Goal: Task Accomplishment & Management: Manage account settings

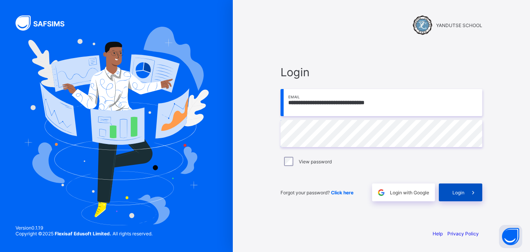
click at [469, 193] on icon at bounding box center [473, 192] width 8 height 7
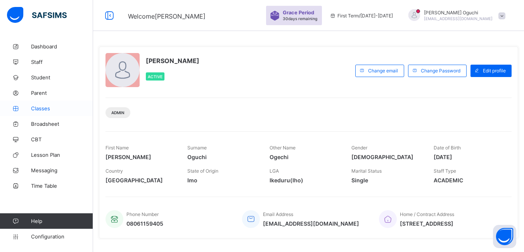
click at [44, 108] on span "Classes" at bounding box center [62, 108] width 62 height 6
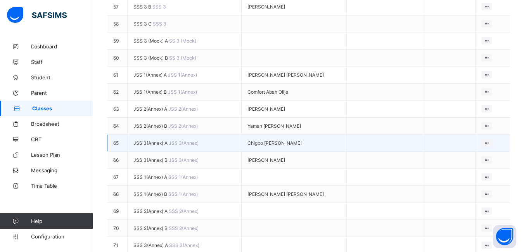
scroll to position [1120, 0]
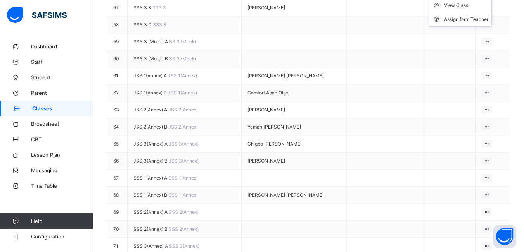
click at [484, 27] on ul "View Class Assign form Teacher" at bounding box center [460, 12] width 63 height 29
click at [460, 9] on div "View Class" at bounding box center [466, 6] width 44 height 8
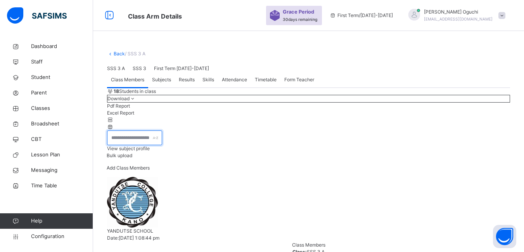
click at [135, 145] on input "text" at bounding box center [134, 138] width 55 height 15
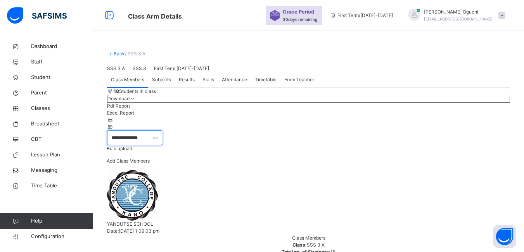
type input "**********"
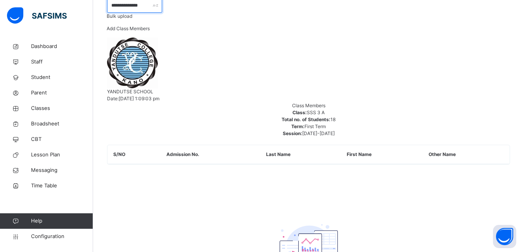
scroll to position [134, 0]
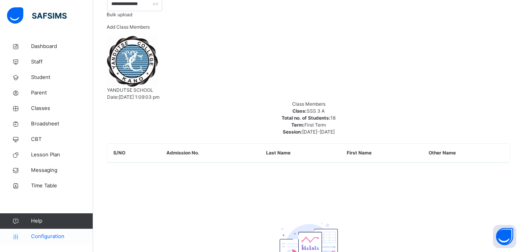
click at [50, 235] on span "Configuration" at bounding box center [62, 237] width 62 height 8
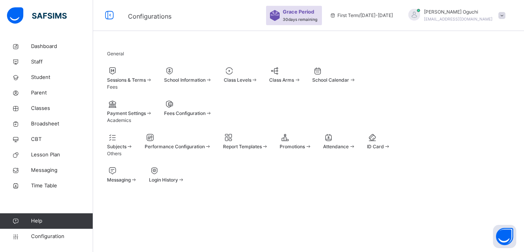
scroll to position [71, 0]
click at [311, 143] on div "Promotions" at bounding box center [295, 146] width 32 height 7
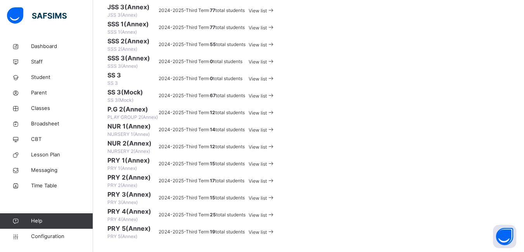
scroll to position [544, 0]
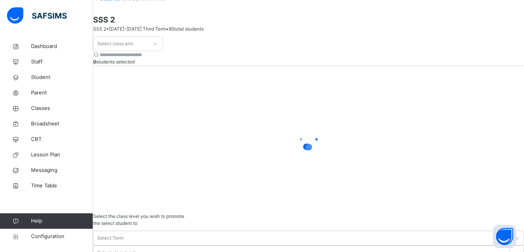
scroll to position [55, 0]
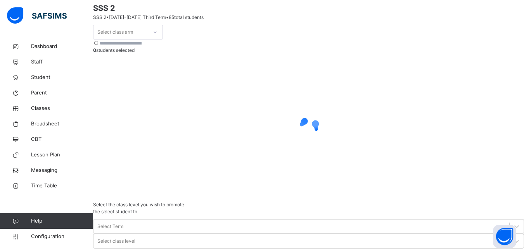
click at [157, 36] on icon at bounding box center [155, 32] width 5 height 8
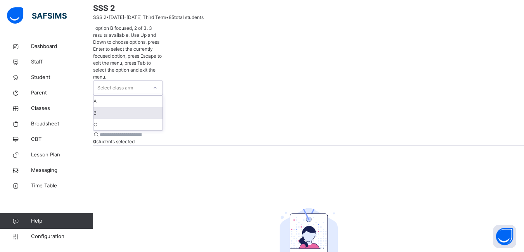
click at [145, 107] on div "B" at bounding box center [127, 113] width 69 height 12
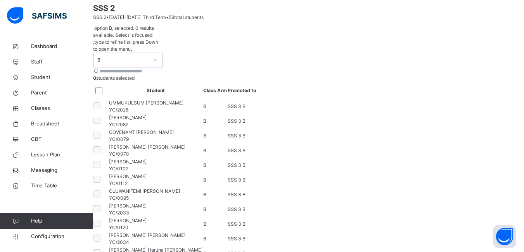
click at [157, 64] on icon at bounding box center [155, 60] width 5 height 8
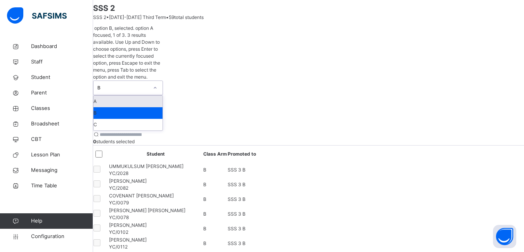
click at [149, 96] on div "A" at bounding box center [127, 102] width 69 height 12
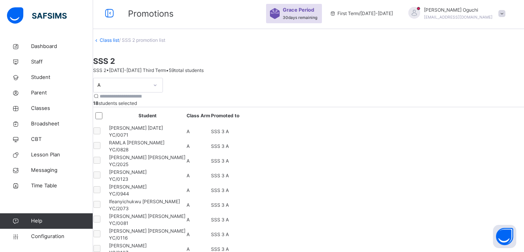
scroll to position [0, 0]
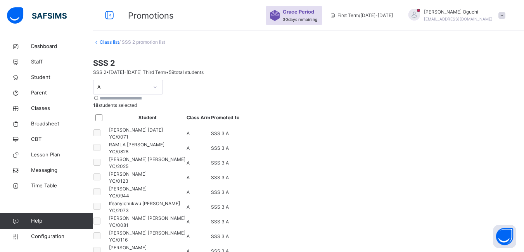
drag, startPoint x: 192, startPoint y: 77, endPoint x: 200, endPoint y: 81, distance: 8.5
click at [146, 95] on input "search" at bounding box center [123, 98] width 47 height 7
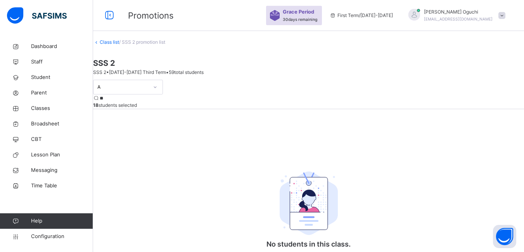
type input "*"
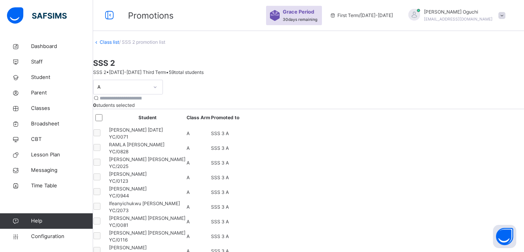
click at [157, 83] on icon at bounding box center [155, 87] width 5 height 8
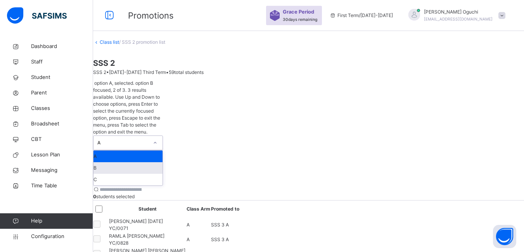
click at [155, 162] on div "B" at bounding box center [127, 168] width 69 height 12
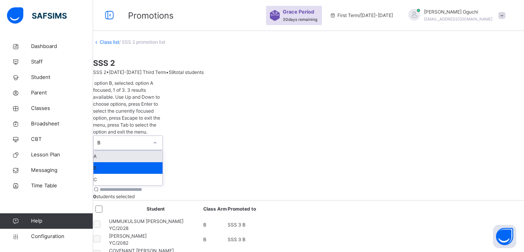
click at [157, 139] on icon at bounding box center [155, 143] width 5 height 8
click at [140, 174] on div "C" at bounding box center [127, 180] width 69 height 12
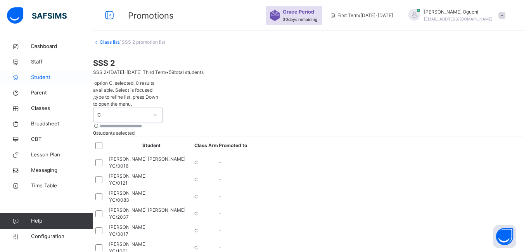
click at [39, 76] on span "Student" at bounding box center [62, 78] width 62 height 8
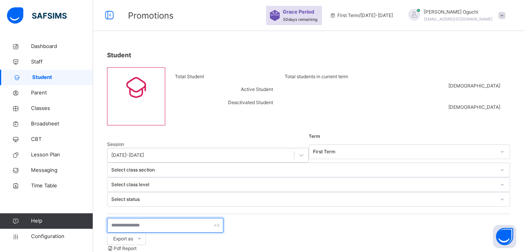
click at [146, 218] on input "text" at bounding box center [165, 225] width 116 height 15
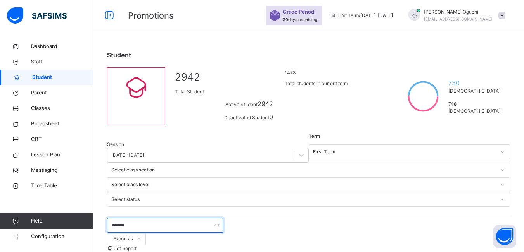
type input "**********"
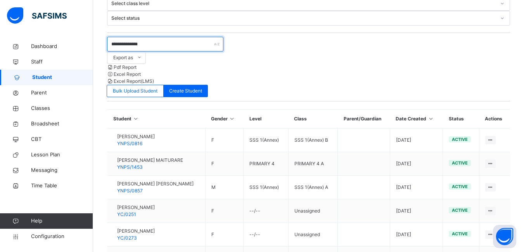
scroll to position [194, 0]
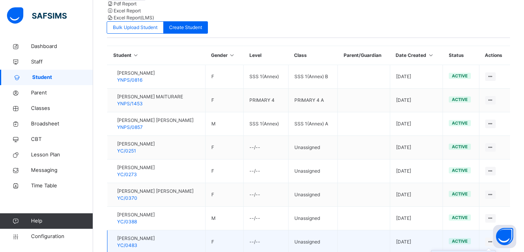
scroll to position [252, 0]
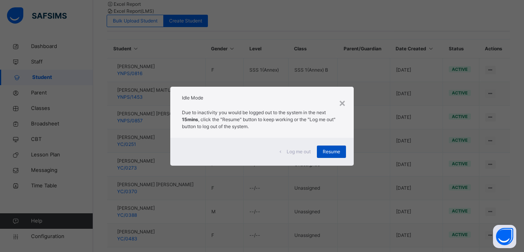
click at [338, 155] on span "Resume" at bounding box center [331, 151] width 17 height 7
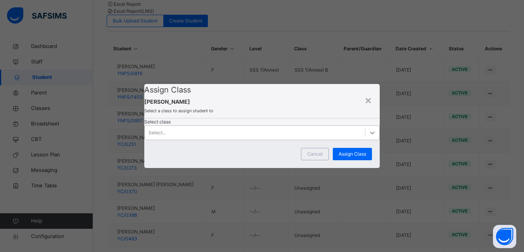
click at [368, 137] on icon at bounding box center [372, 133] width 8 height 8
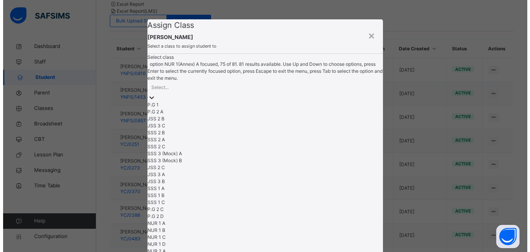
scroll to position [972, 0]
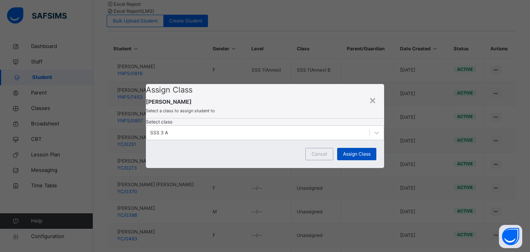
click at [354, 158] on span "Assign Class" at bounding box center [357, 154] width 28 height 7
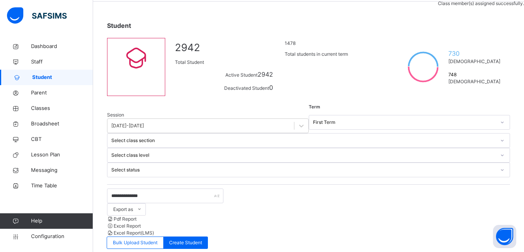
scroll to position [0, 0]
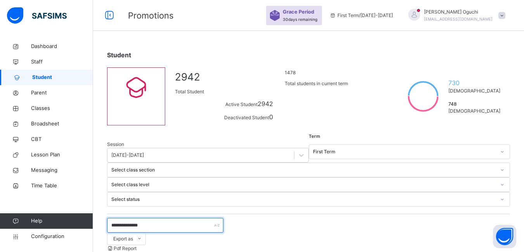
drag, startPoint x: 157, startPoint y: 170, endPoint x: 108, endPoint y: 189, distance: 52.0
type input "******"
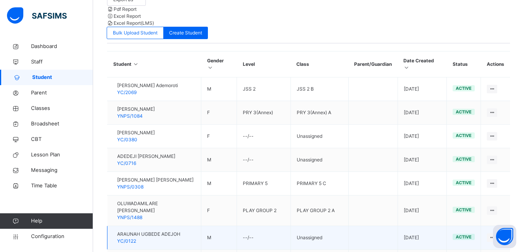
scroll to position [240, 0]
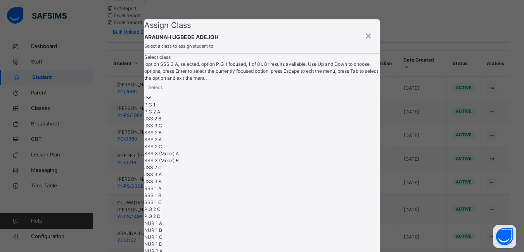
click at [152, 102] on icon at bounding box center [149, 98] width 8 height 8
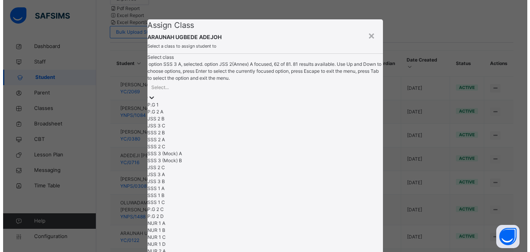
scroll to position [775, 0]
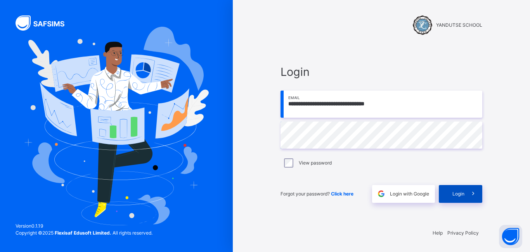
click at [457, 191] on span "Login" at bounding box center [458, 194] width 12 height 7
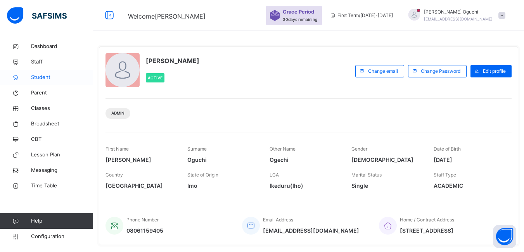
click at [44, 75] on span "Student" at bounding box center [62, 78] width 62 height 8
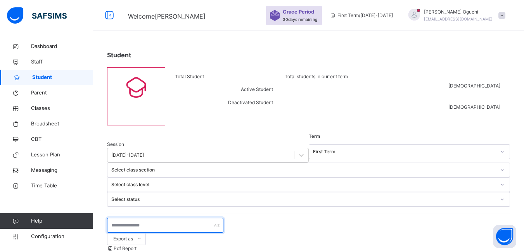
click at [158, 218] on input "text" at bounding box center [165, 225] width 116 height 15
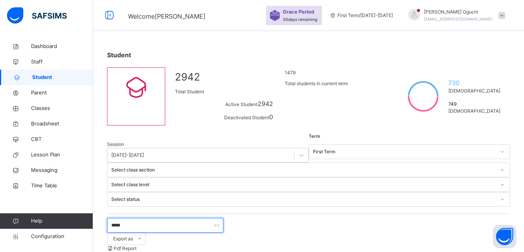
type input "*****"
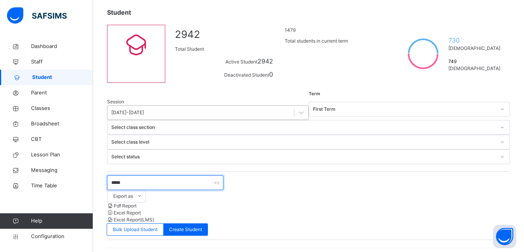
scroll to position [18, 0]
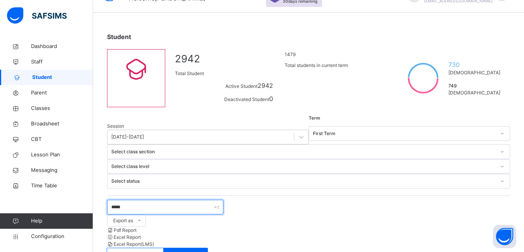
drag, startPoint x: 145, startPoint y: 157, endPoint x: 103, endPoint y: 159, distance: 41.5
type input "****"
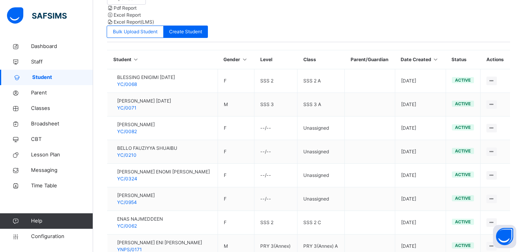
scroll to position [252, 0]
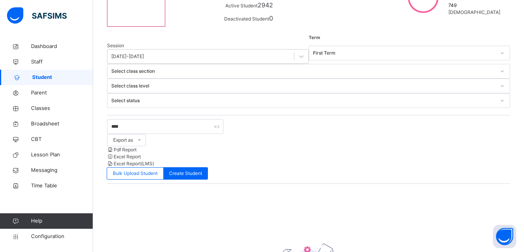
scroll to position [60, 0]
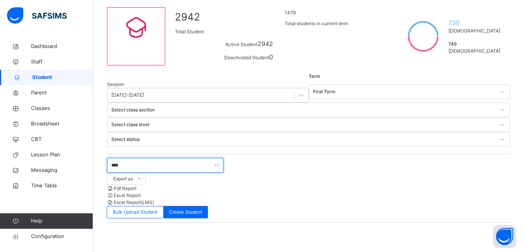
click at [159, 158] on input "****" at bounding box center [165, 165] width 116 height 15
click at [170, 158] on input "****" at bounding box center [165, 165] width 116 height 15
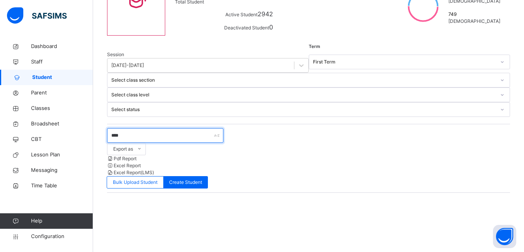
scroll to position [99, 0]
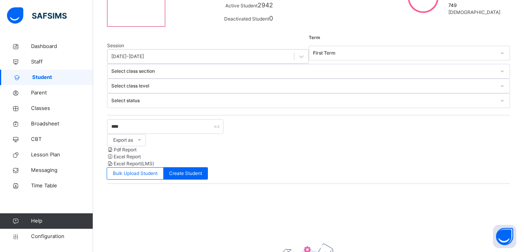
click at [25, 77] on icon at bounding box center [16, 78] width 31 height 6
drag, startPoint x: 138, startPoint y: 79, endPoint x: 110, endPoint y: 80, distance: 27.9
click at [110, 119] on input "****" at bounding box center [165, 126] width 116 height 15
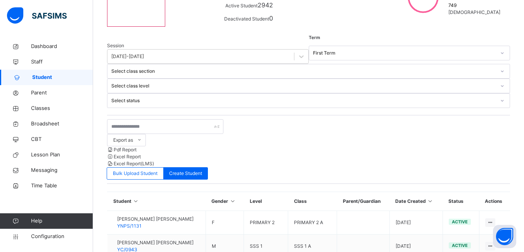
drag, startPoint x: 59, startPoint y: 75, endPoint x: 73, endPoint y: 81, distance: 15.1
click at [60, 76] on span "Student" at bounding box center [62, 78] width 61 height 8
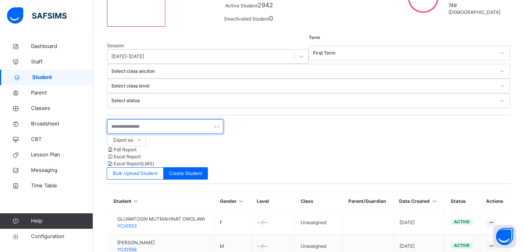
click at [140, 119] on input "text" at bounding box center [165, 126] width 116 height 15
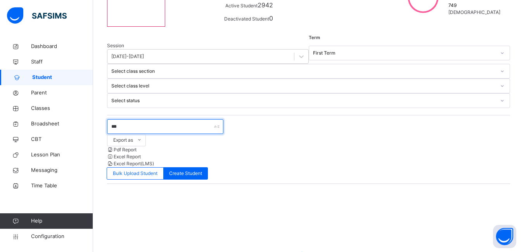
scroll to position [93, 0]
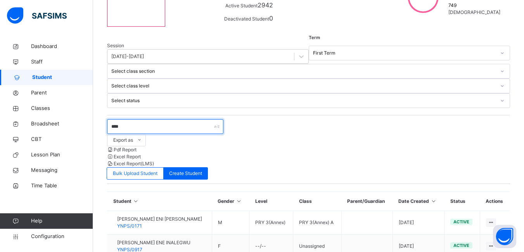
type input "****"
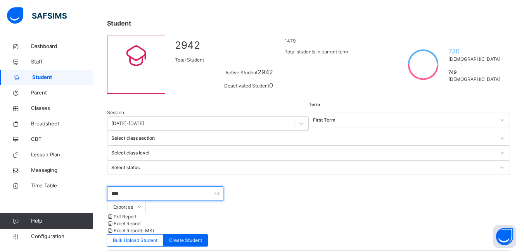
scroll to position [38, 0]
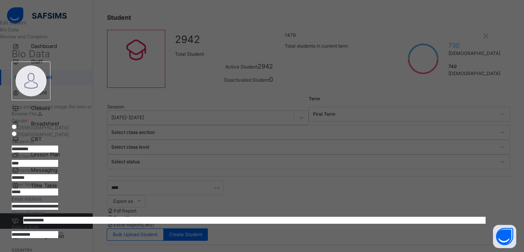
scroll to position [32, 0]
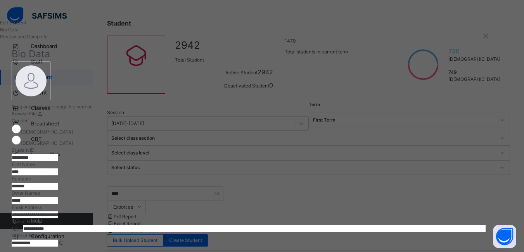
drag, startPoint x: 287, startPoint y: 224, endPoint x: 253, endPoint y: 231, distance: 35.2
click at [253, 231] on div "**********" at bounding box center [249, 252] width 474 height 381
type input "*"
type input "********"
drag, startPoint x: 426, startPoint y: 188, endPoint x: 366, endPoint y: 190, distance: 59.3
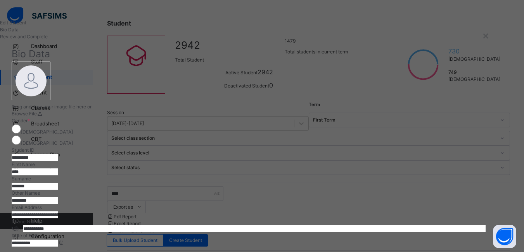
click at [366, 190] on div "**********" at bounding box center [249, 233] width 474 height 232
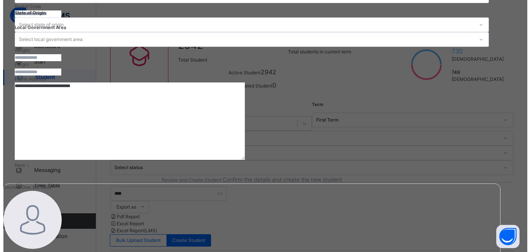
scroll to position [310, 0]
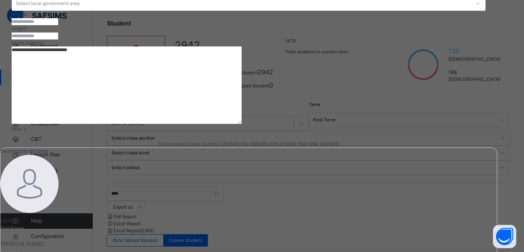
type input "*****"
click at [28, 132] on span at bounding box center [25, 129] width 7 height 6
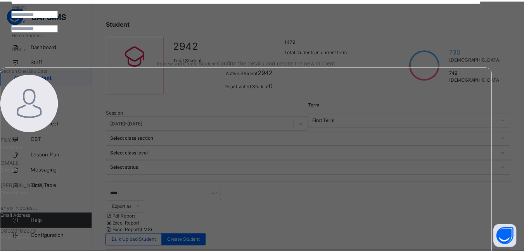
scroll to position [174, 0]
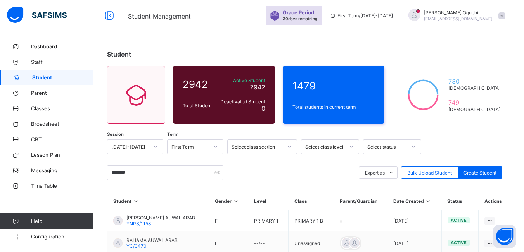
scroll to position [187, 0]
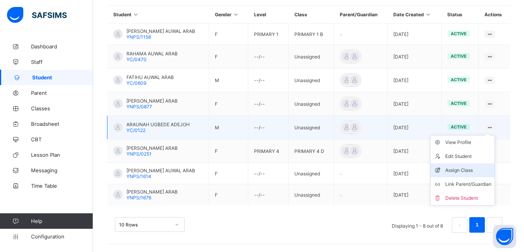
click at [462, 170] on div "Assign Class" at bounding box center [468, 171] width 46 height 8
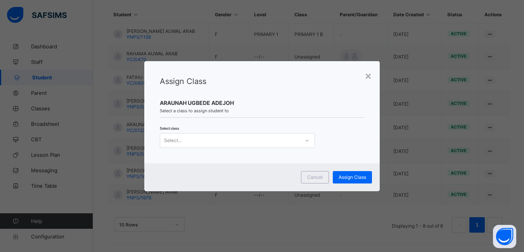
click at [305, 143] on icon at bounding box center [307, 141] width 5 height 8
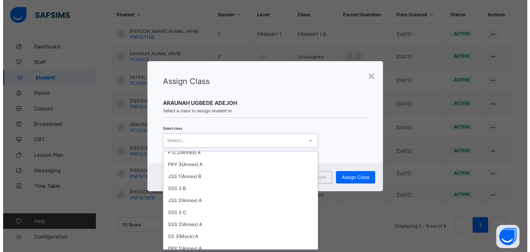
scroll to position [698, 0]
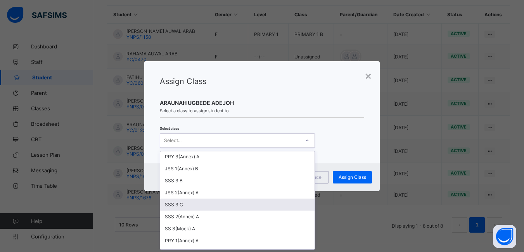
click at [211, 203] on div "SSS 3 C" at bounding box center [237, 205] width 154 height 12
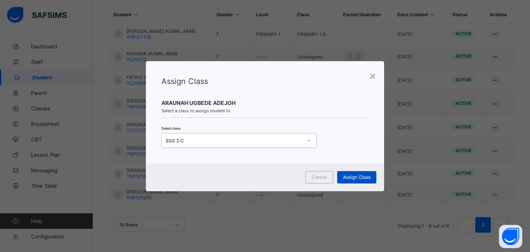
click at [348, 177] on span "Assign Class" at bounding box center [357, 177] width 28 height 6
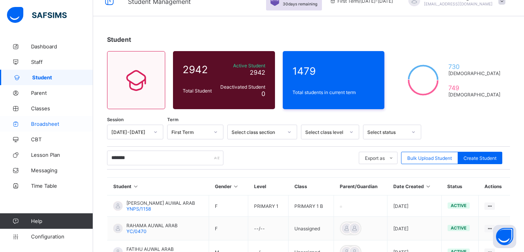
scroll to position [0, 0]
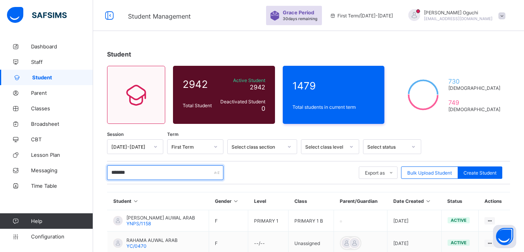
click at [181, 173] on input "*******" at bounding box center [165, 173] width 116 height 15
type input "*"
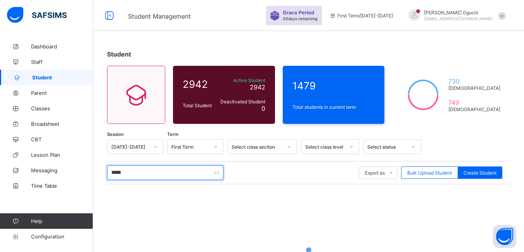
type input "*****"
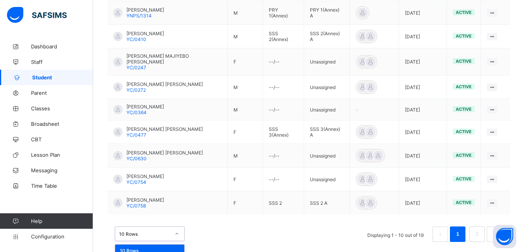
scroll to position [259, 0]
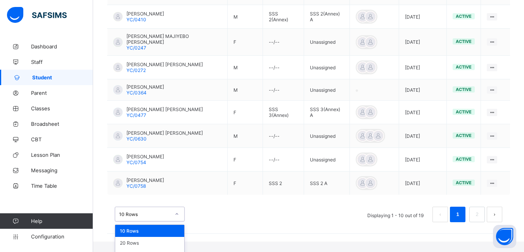
click at [176, 222] on div "option 10 Rows focused, 1 of 3. 3 results available. Use Up and Down to choose …" at bounding box center [150, 214] width 70 height 15
click at [178, 204] on div "option 10 Rows focused, 1 of 3. 3 results available. Use Up and Down to choose …" at bounding box center [308, 210] width 403 height 39
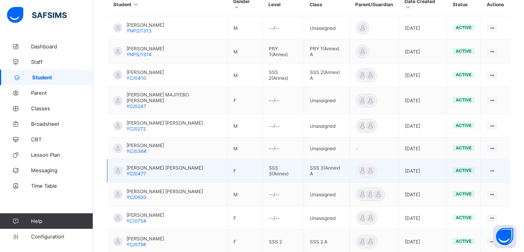
scroll to position [239, 0]
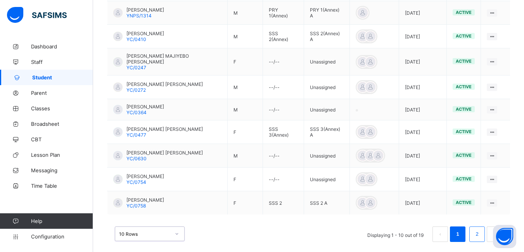
click at [480, 229] on link "2" at bounding box center [476, 234] width 7 height 10
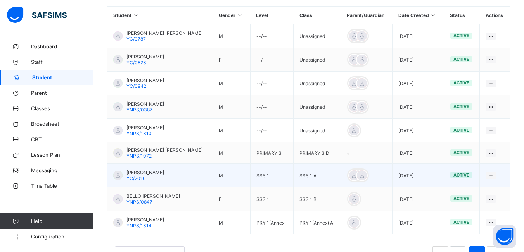
scroll to position [176, 0]
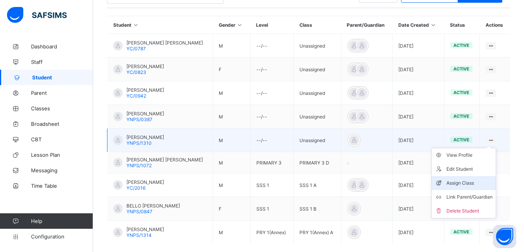
click at [474, 185] on div "Assign Class" at bounding box center [469, 183] width 46 height 8
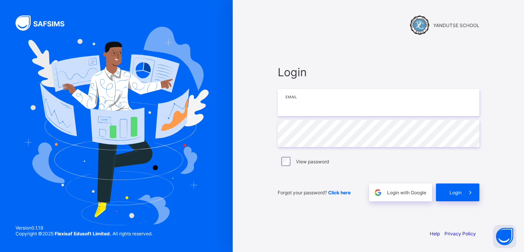
type input "**********"
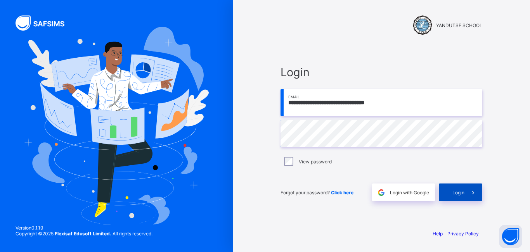
click at [454, 196] on div "Login" at bounding box center [459, 193] width 43 height 18
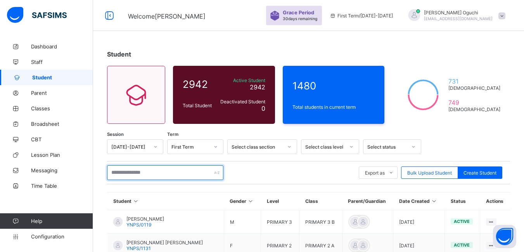
click at [200, 176] on input "text" at bounding box center [165, 173] width 116 height 15
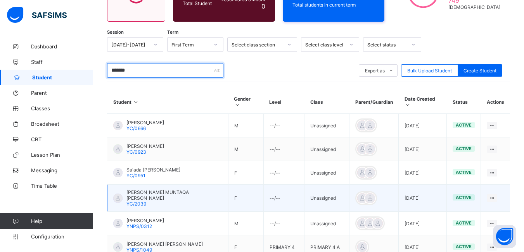
scroll to position [116, 0]
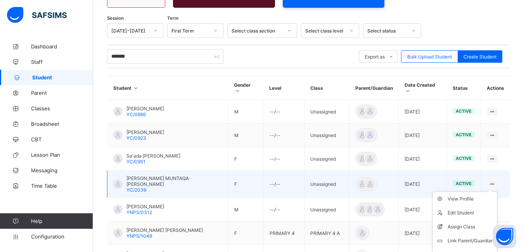
click at [495, 192] on ul "View Profile Edit Student Assign Class Link Parent/Guardian Delete Student" at bounding box center [464, 227] width 65 height 71
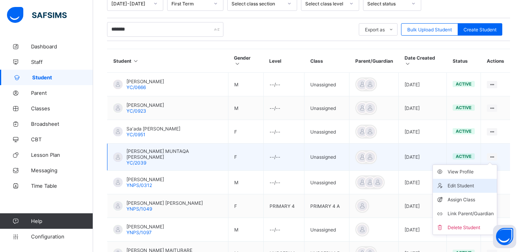
scroll to position [155, 0]
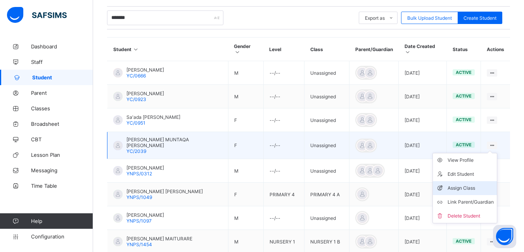
click at [470, 186] on div "Assign Class" at bounding box center [470, 189] width 46 height 8
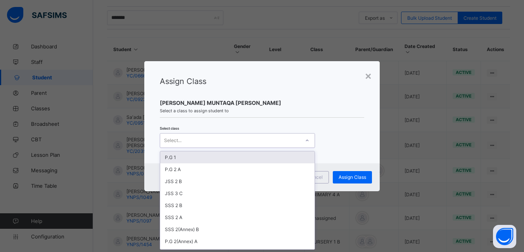
click at [306, 142] on icon at bounding box center [307, 141] width 5 height 8
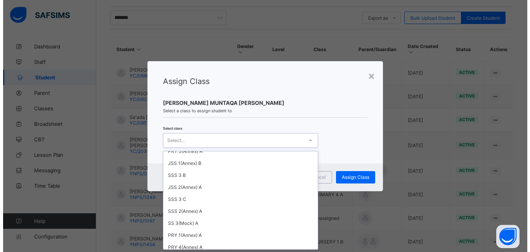
scroll to position [116, 0]
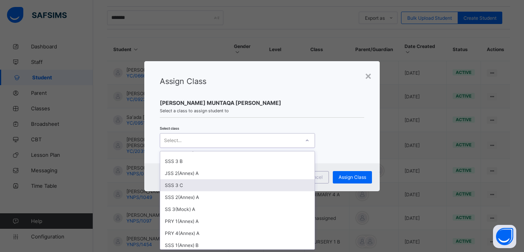
click at [205, 185] on div "SSS 3 C" at bounding box center [237, 185] width 154 height 12
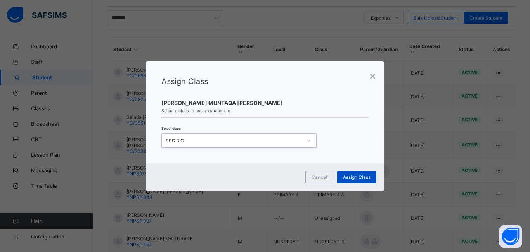
click at [352, 174] on span "Assign Class" at bounding box center [357, 177] width 28 height 6
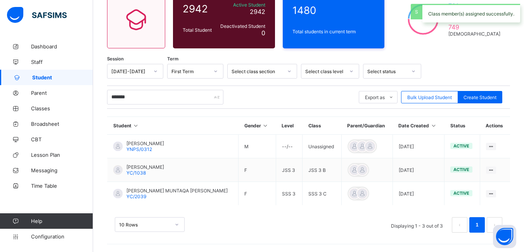
scroll to position [76, 0]
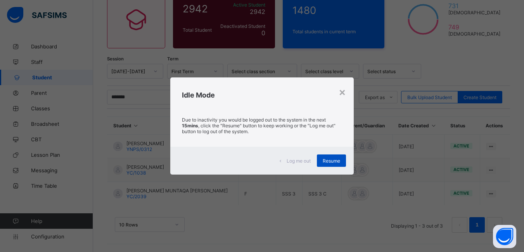
click at [336, 156] on div "Resume" at bounding box center [331, 161] width 29 height 12
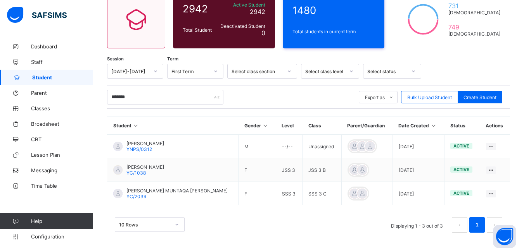
click at [336, 156] on td "Unassigned" at bounding box center [321, 147] width 39 height 24
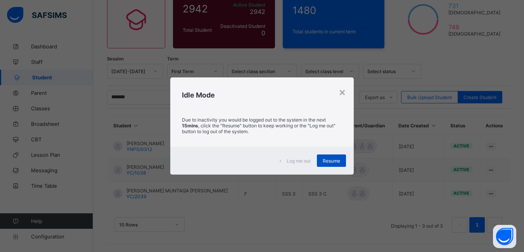
click at [339, 157] on div "Resume" at bounding box center [331, 161] width 29 height 12
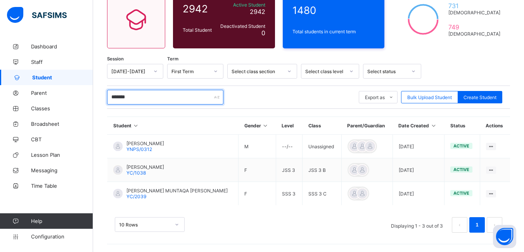
click at [143, 93] on input "*******" at bounding box center [165, 97] width 116 height 15
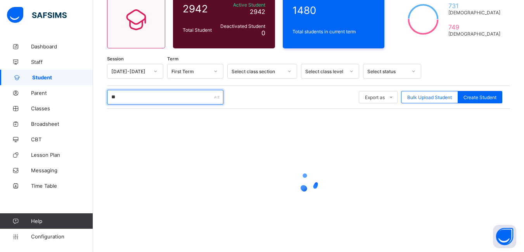
type input "*"
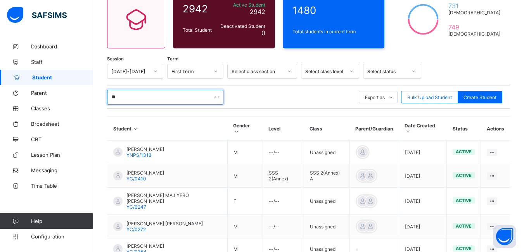
type input "*"
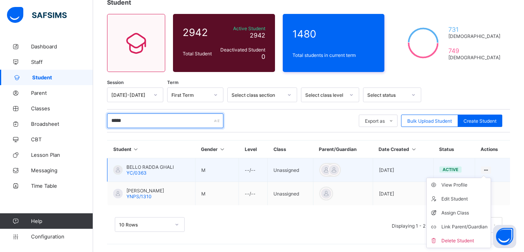
scroll to position [52, 0]
type input "*****"
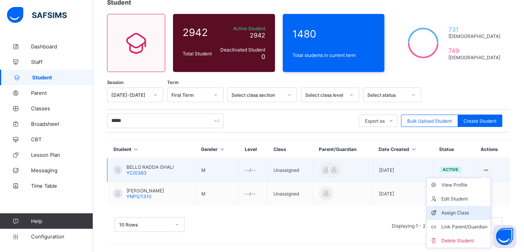
click at [471, 215] on div "Assign Class" at bounding box center [464, 213] width 46 height 8
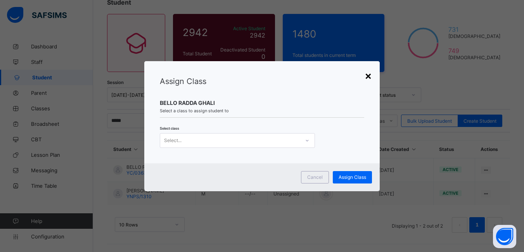
click at [369, 75] on div "×" at bounding box center [367, 75] width 7 height 13
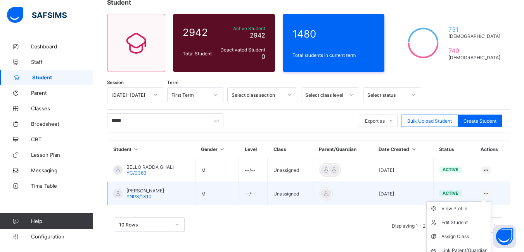
click at [491, 191] on div at bounding box center [486, 193] width 10 height 7
click at [464, 238] on div "Assign Class" at bounding box center [464, 237] width 46 height 8
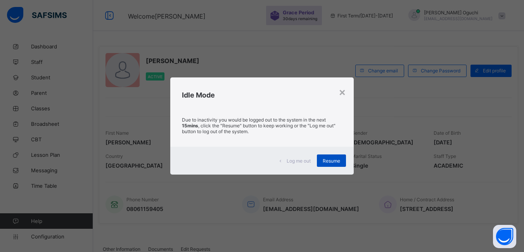
click at [328, 159] on span "Resume" at bounding box center [331, 161] width 17 height 6
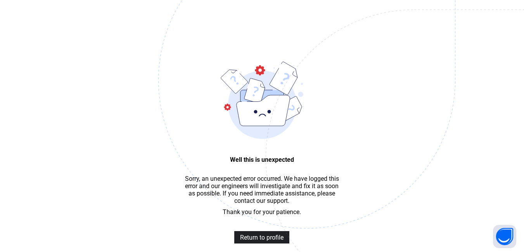
click at [267, 234] on span "Return to profile" at bounding box center [261, 237] width 43 height 7
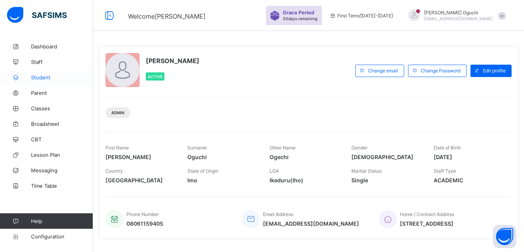
click at [41, 79] on span "Student" at bounding box center [62, 77] width 62 height 6
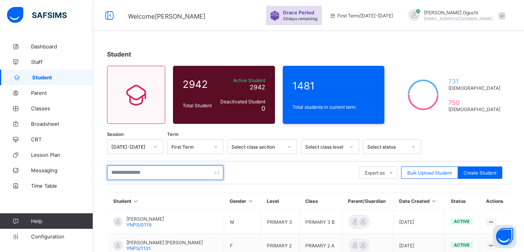
click at [203, 176] on input "text" at bounding box center [165, 173] width 116 height 15
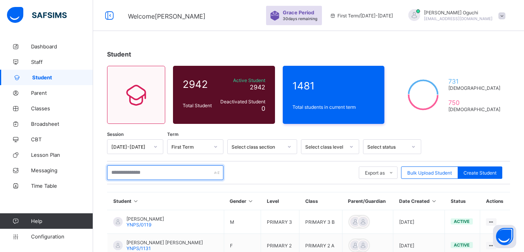
click at [121, 176] on input "text" at bounding box center [165, 173] width 116 height 15
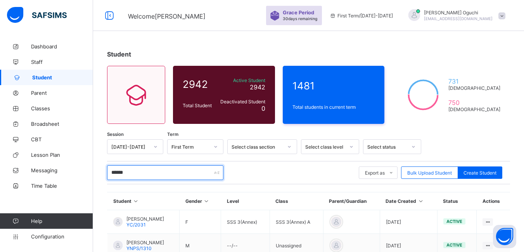
scroll to position [39, 0]
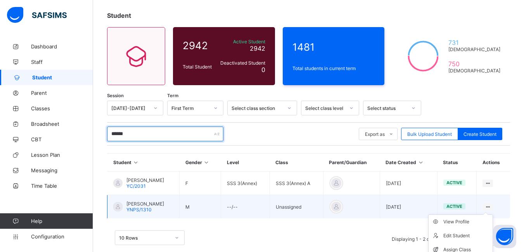
type input "******"
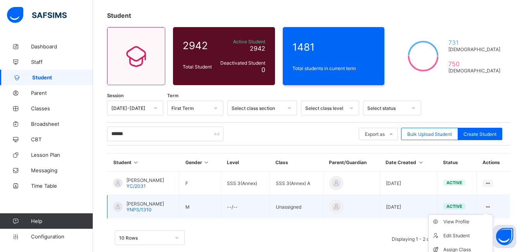
click at [493, 215] on ul "View Profile Edit Student Assign Class Link Parent/Guardian Delete Student" at bounding box center [460, 250] width 65 height 71
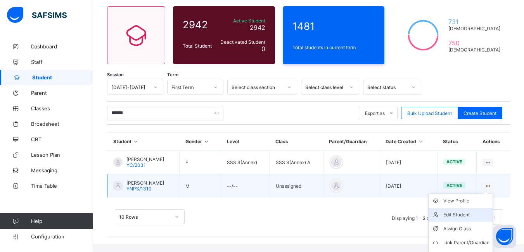
scroll to position [72, 0]
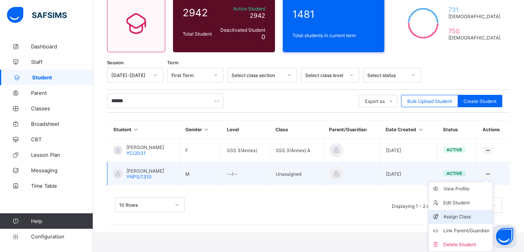
click at [475, 218] on div "Assign Class" at bounding box center [466, 217] width 46 height 8
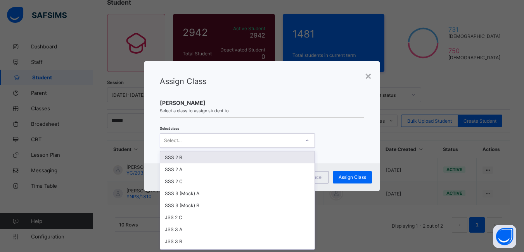
click at [305, 141] on icon at bounding box center [307, 141] width 5 height 8
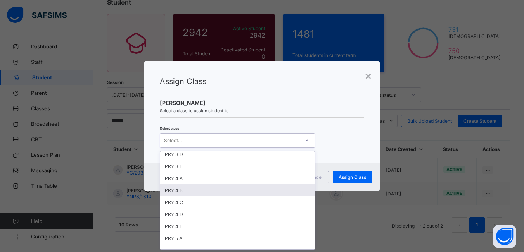
scroll to position [426, 0]
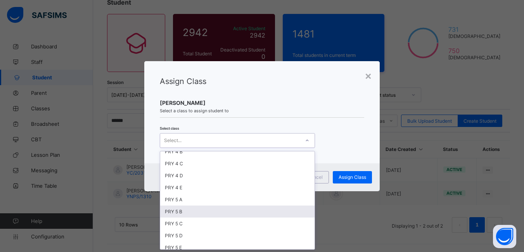
click at [191, 212] on div "PRY 5 B" at bounding box center [237, 212] width 154 height 12
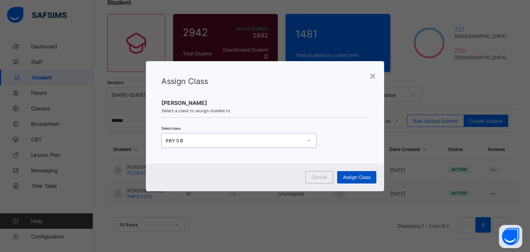
click at [356, 178] on span "Assign Class" at bounding box center [357, 177] width 28 height 6
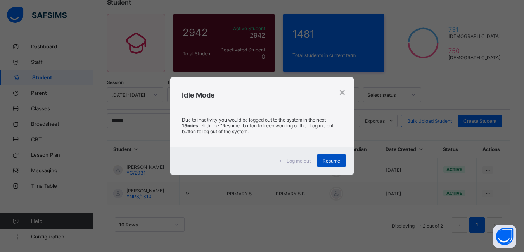
click at [328, 159] on span "Resume" at bounding box center [331, 161] width 17 height 6
